Goal: Task Accomplishment & Management: Use online tool/utility

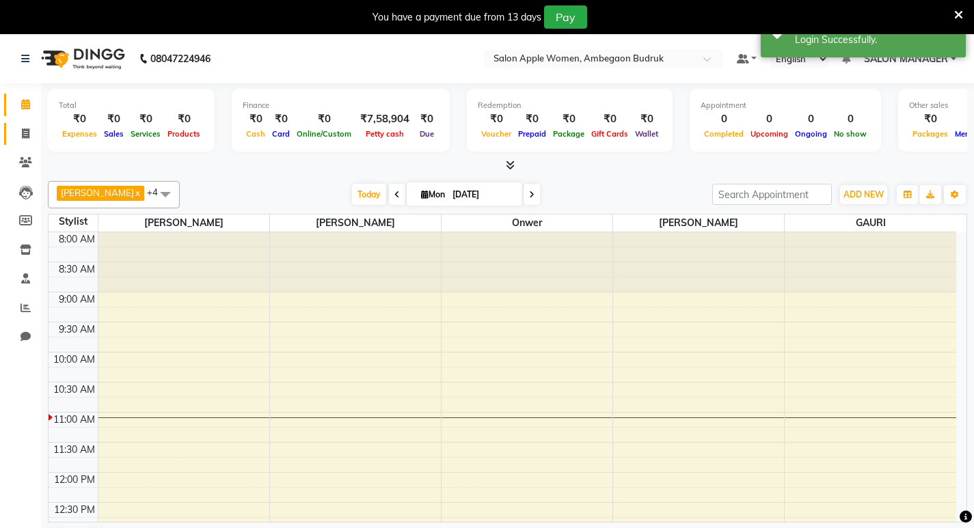
scroll to position [181, 0]
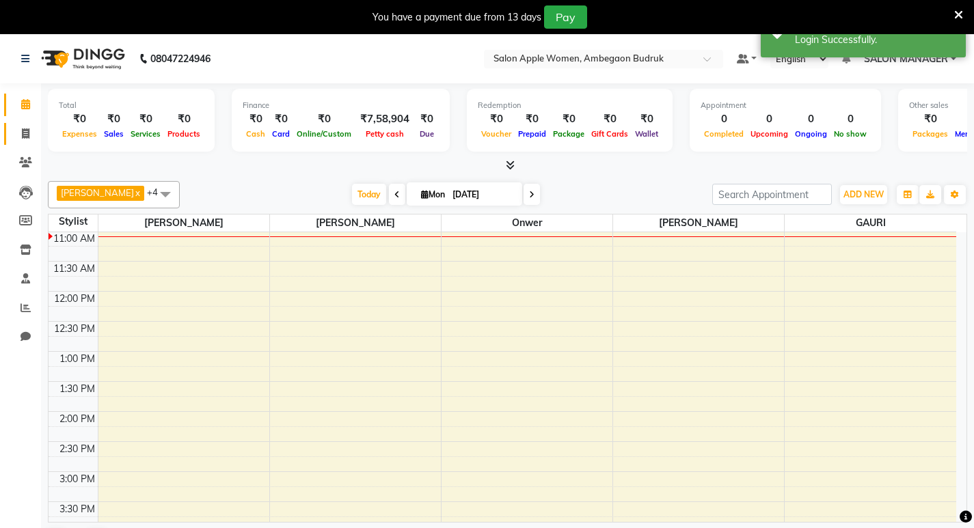
click at [30, 142] on link "Invoice" at bounding box center [20, 134] width 33 height 23
select select "6277"
select select "service"
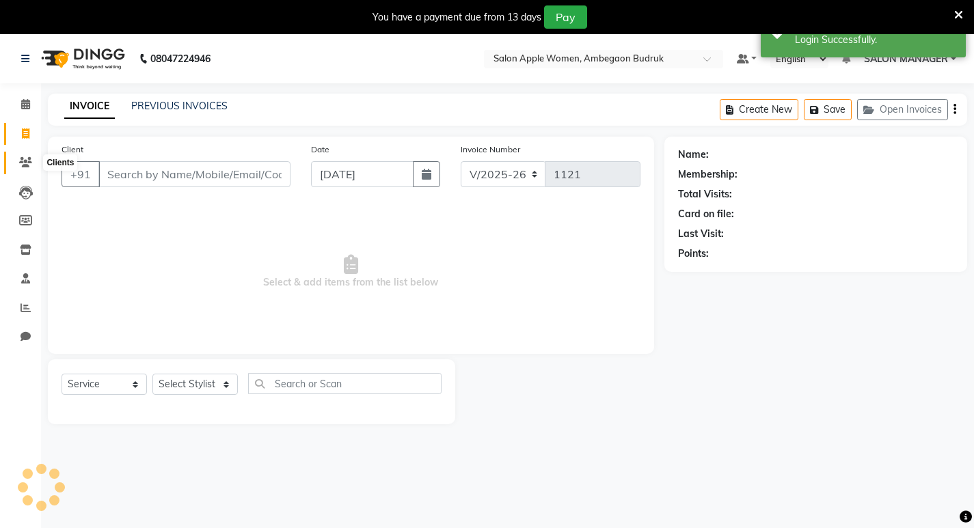
click at [25, 166] on icon at bounding box center [25, 162] width 13 height 10
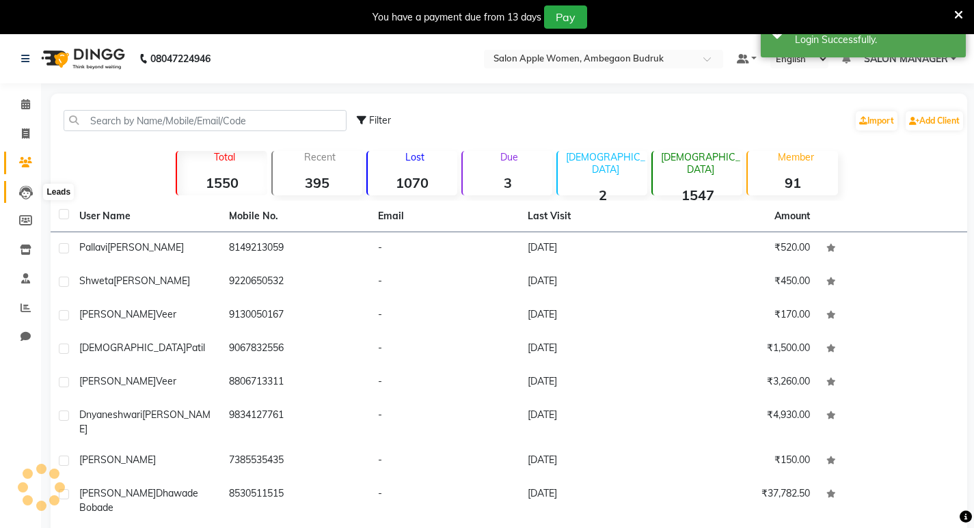
click at [23, 190] on icon at bounding box center [26, 193] width 14 height 14
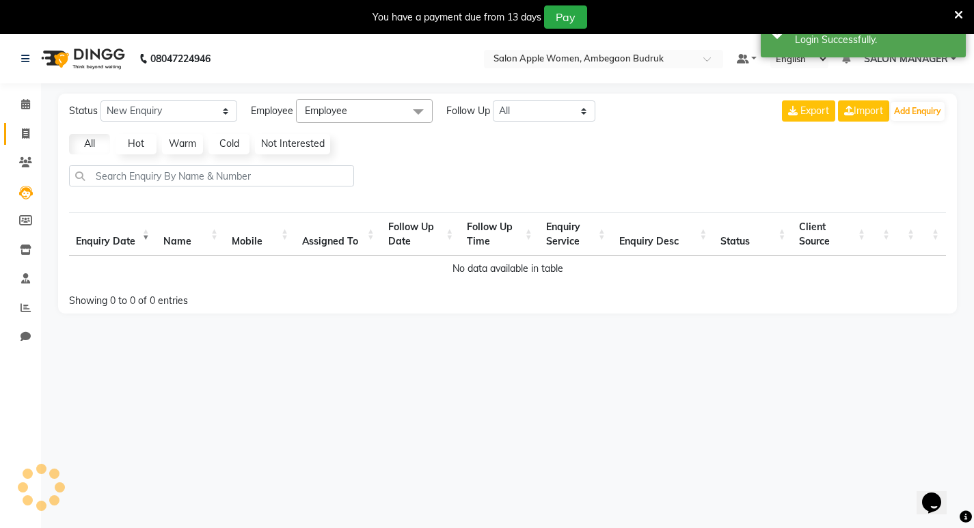
click at [23, 144] on link "Invoice" at bounding box center [20, 134] width 33 height 23
select select "6277"
select select "service"
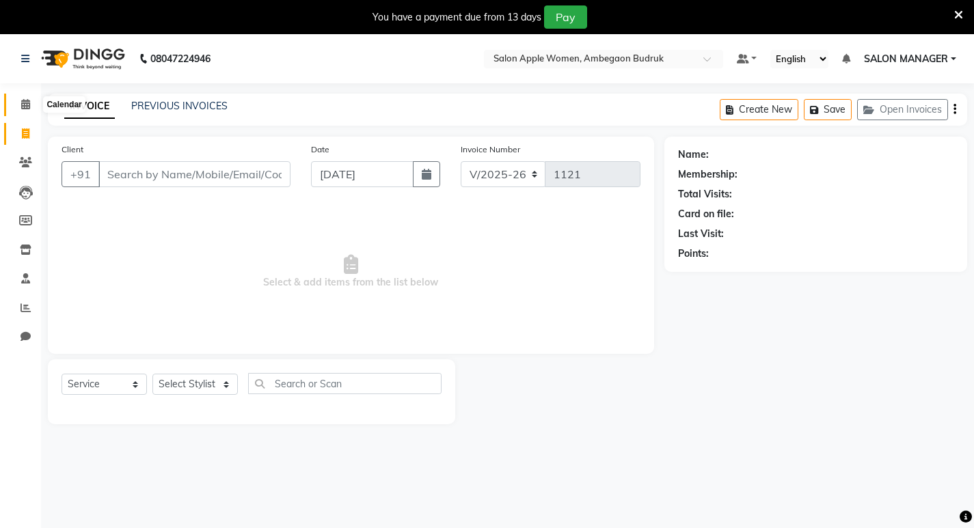
click at [22, 101] on icon at bounding box center [25, 104] width 9 height 10
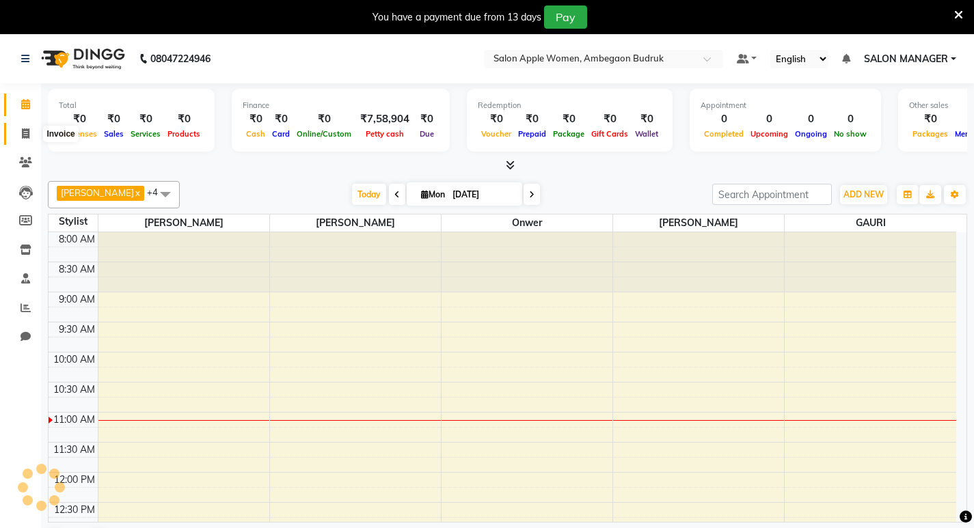
click at [25, 132] on icon at bounding box center [26, 134] width 8 height 10
select select "service"
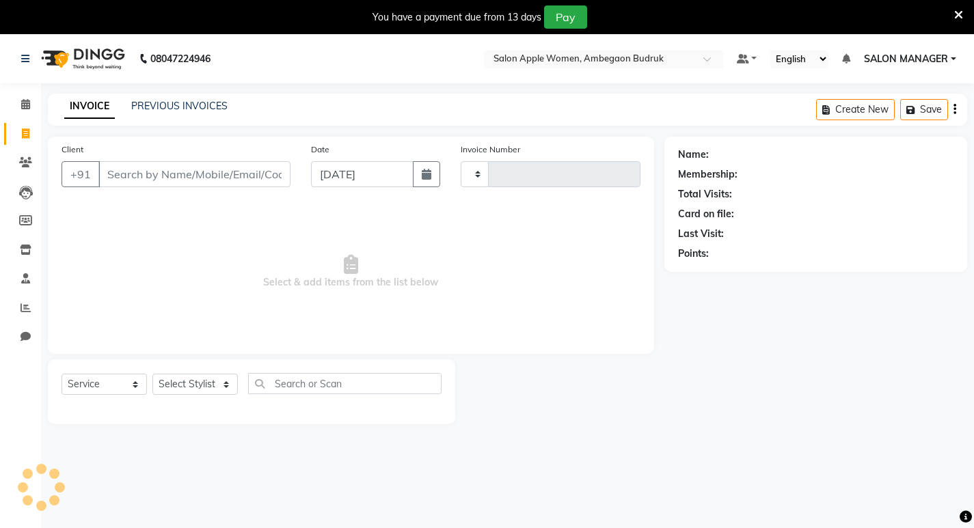
type input "1121"
select select "6277"
click at [21, 162] on icon at bounding box center [25, 162] width 13 height 10
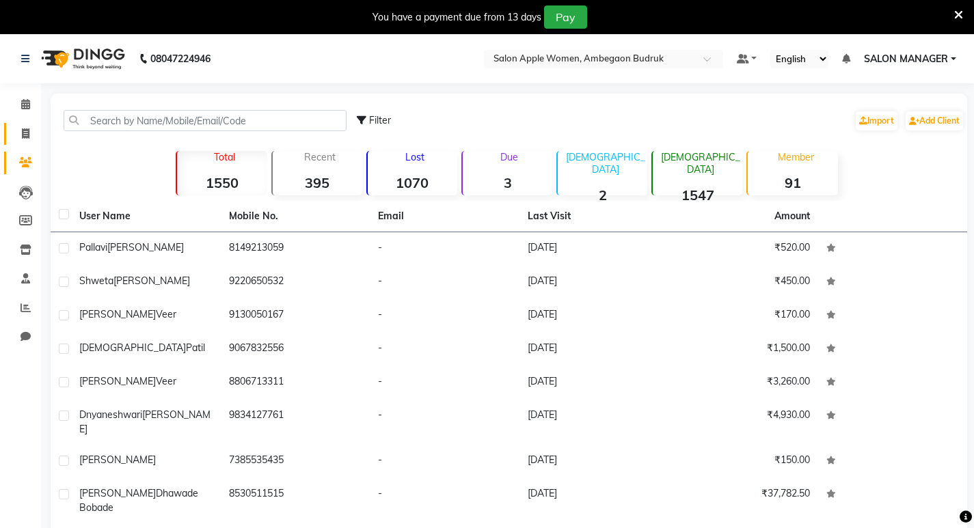
click at [25, 142] on link "Invoice" at bounding box center [20, 134] width 33 height 23
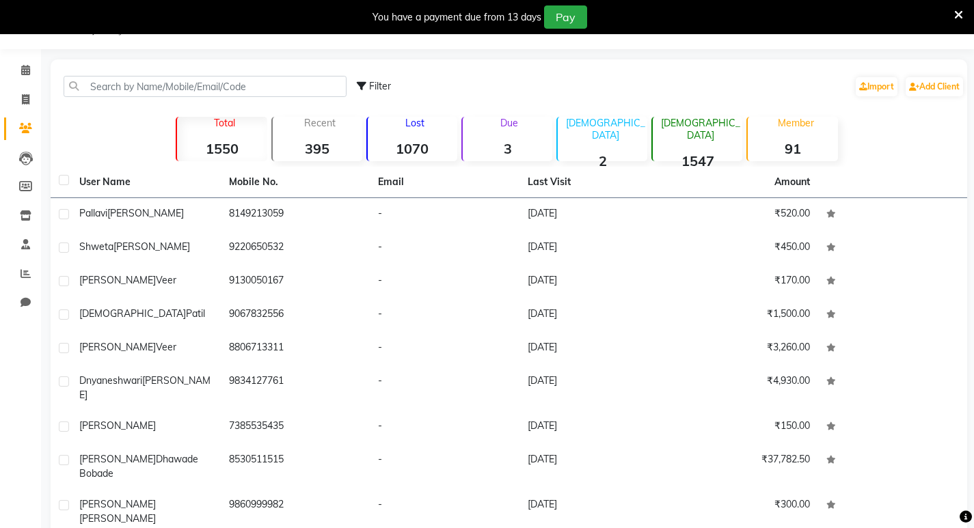
select select "6277"
select select "service"
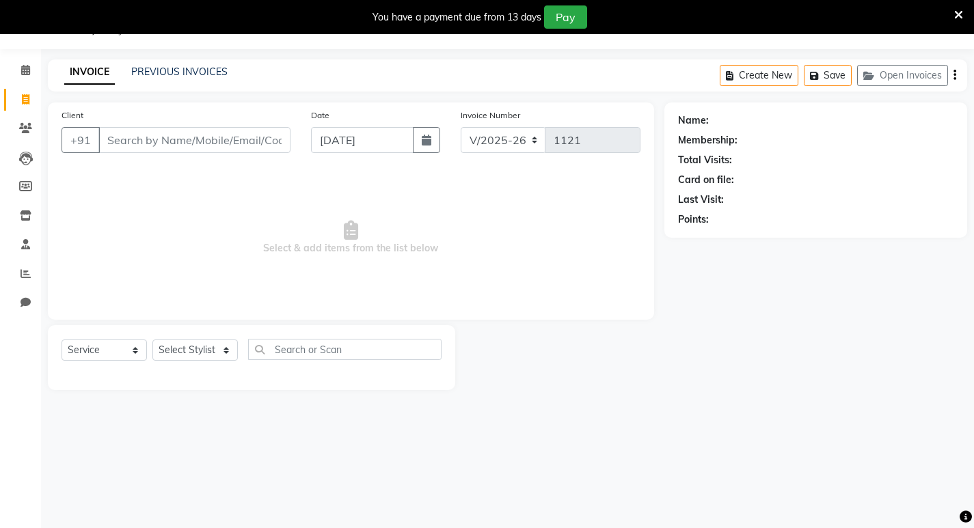
scroll to position [0, 0]
